Goal: Book appointment/travel/reservation

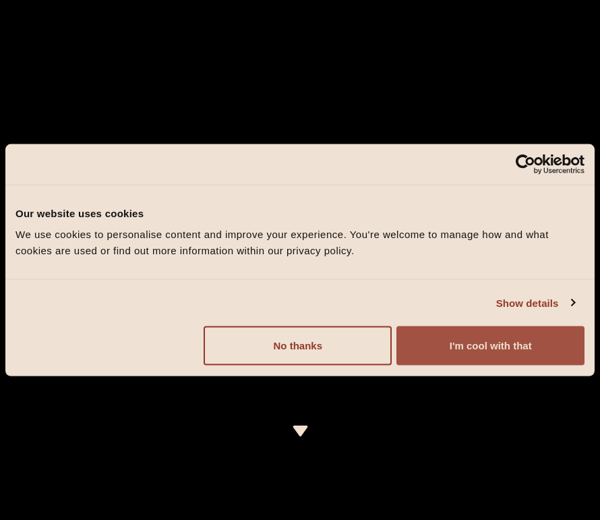
click at [476, 362] on button "I'm cool with that" at bounding box center [491, 345] width 188 height 39
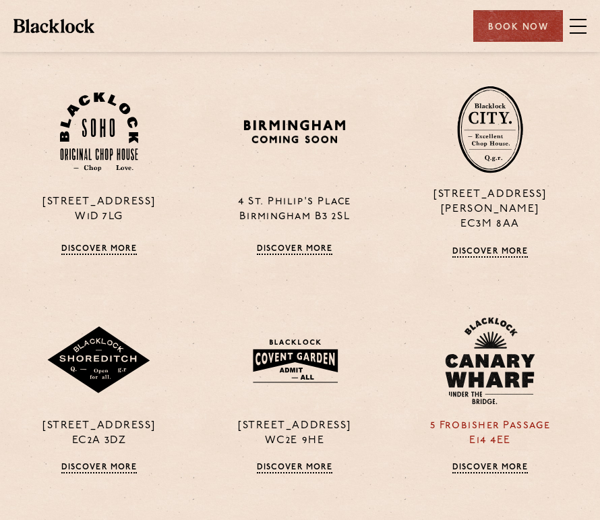
scroll to position [1049, 5]
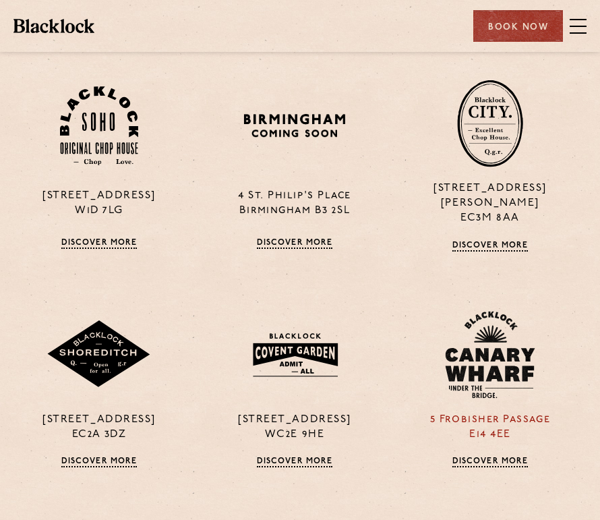
click at [517, 350] on img at bounding box center [490, 355] width 90 height 88
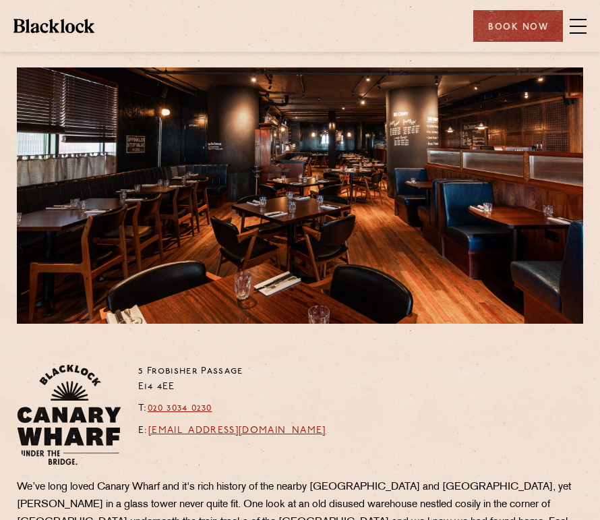
click at [567, 34] on div "Book Now" at bounding box center [527, 26] width 120 height 32
click at [571, 29] on span at bounding box center [578, 26] width 17 height 20
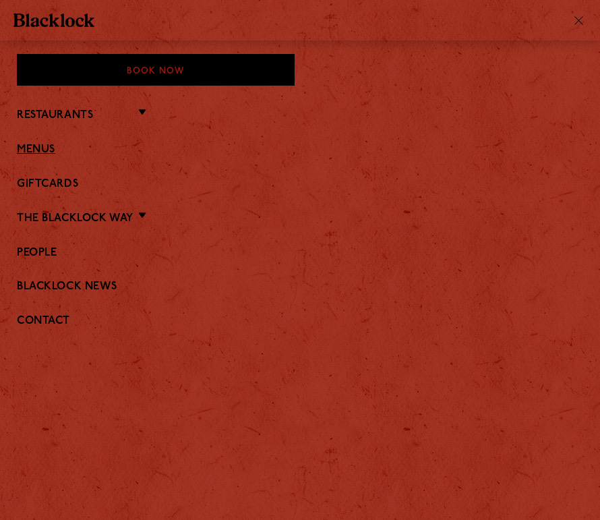
click at [44, 154] on link "Menus" at bounding box center [300, 150] width 567 height 13
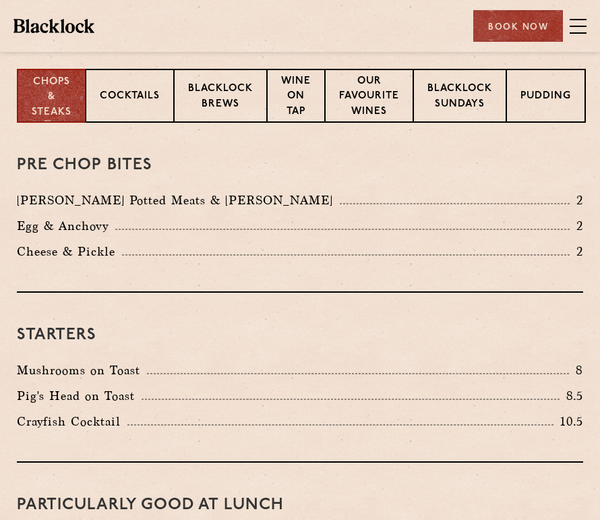
scroll to position [397, 0]
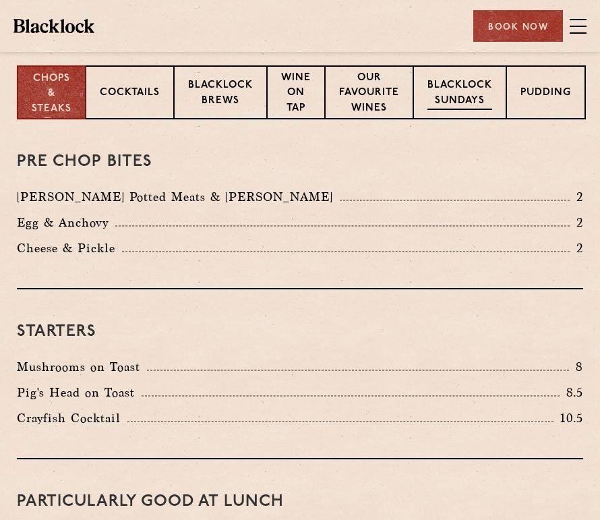
click at [452, 90] on p "Blacklock Sundays" at bounding box center [460, 94] width 65 height 32
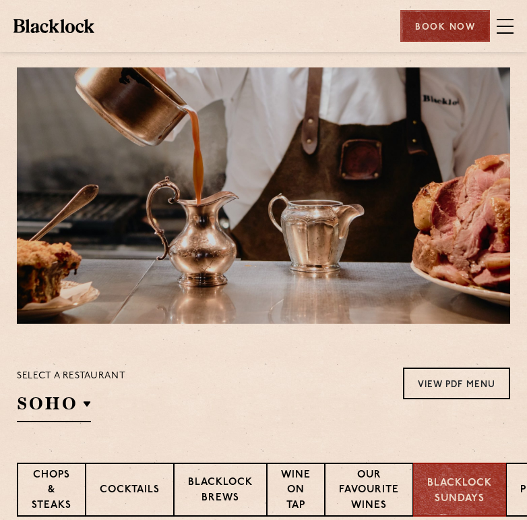
scroll to position [0, 0]
click at [424, 15] on div "Book Now" at bounding box center [446, 26] width 90 height 32
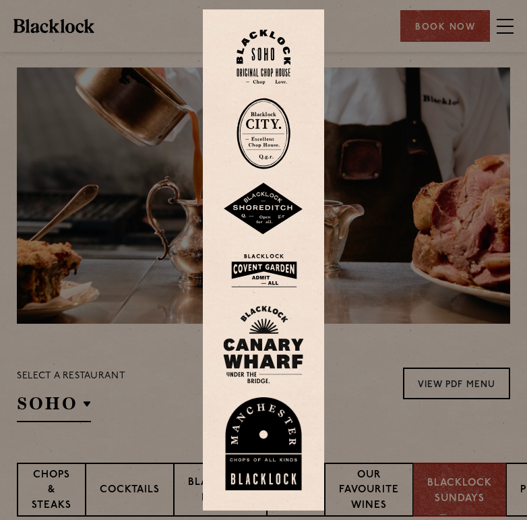
click at [255, 200] on img at bounding box center [263, 209] width 81 height 53
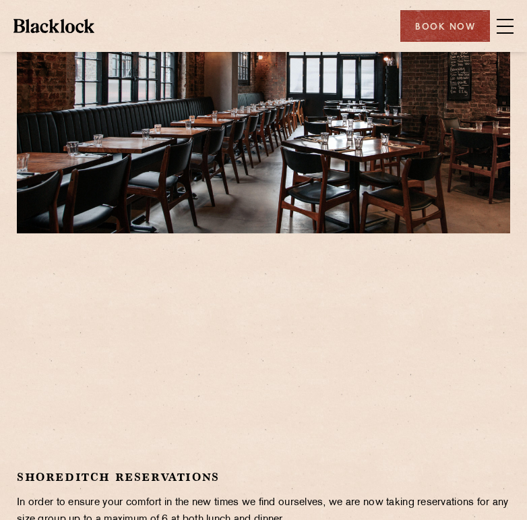
scroll to position [87, 0]
